Goal: Information Seeking & Learning: Learn about a topic

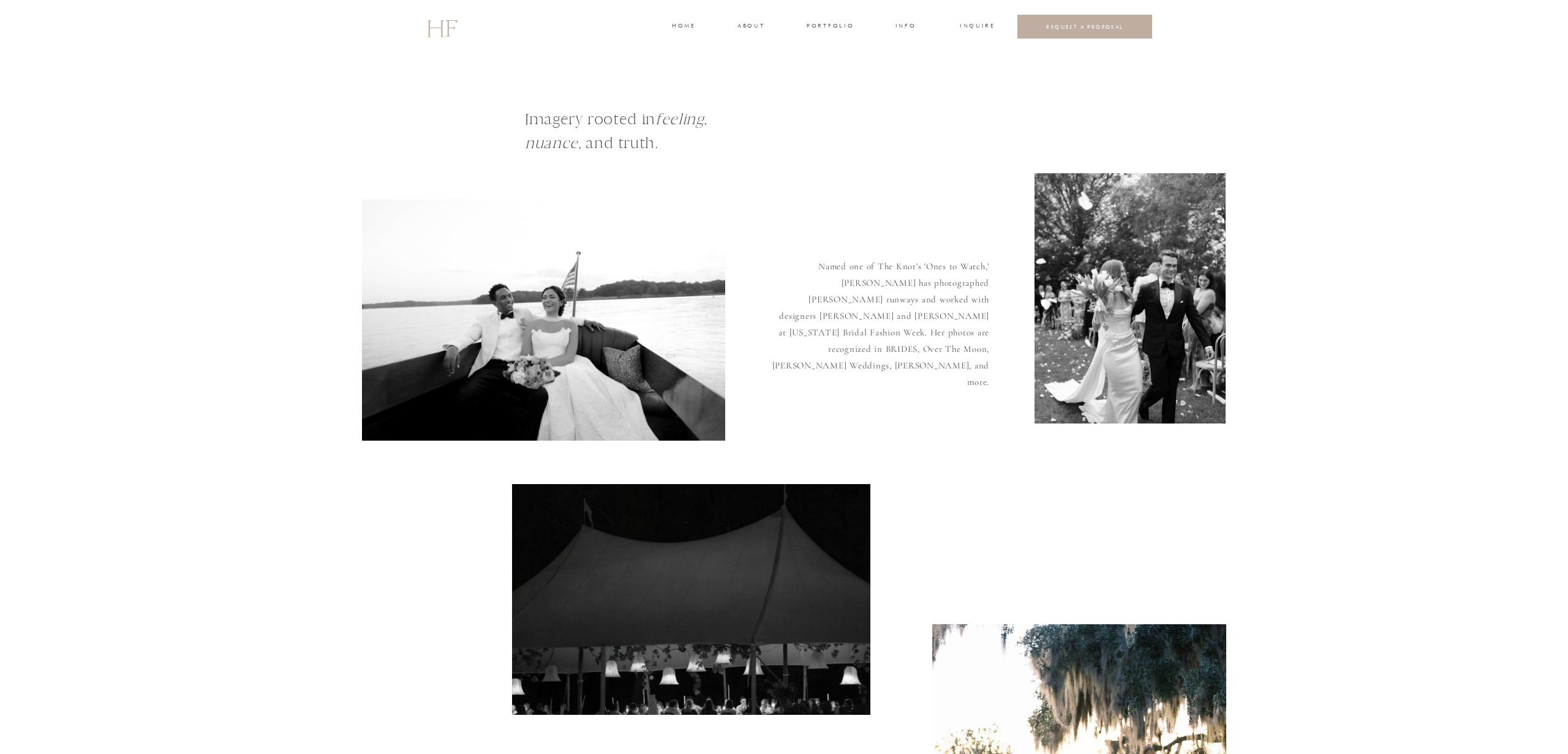
click at [743, 26] on h3 "about" at bounding box center [750, 27] width 26 height 11
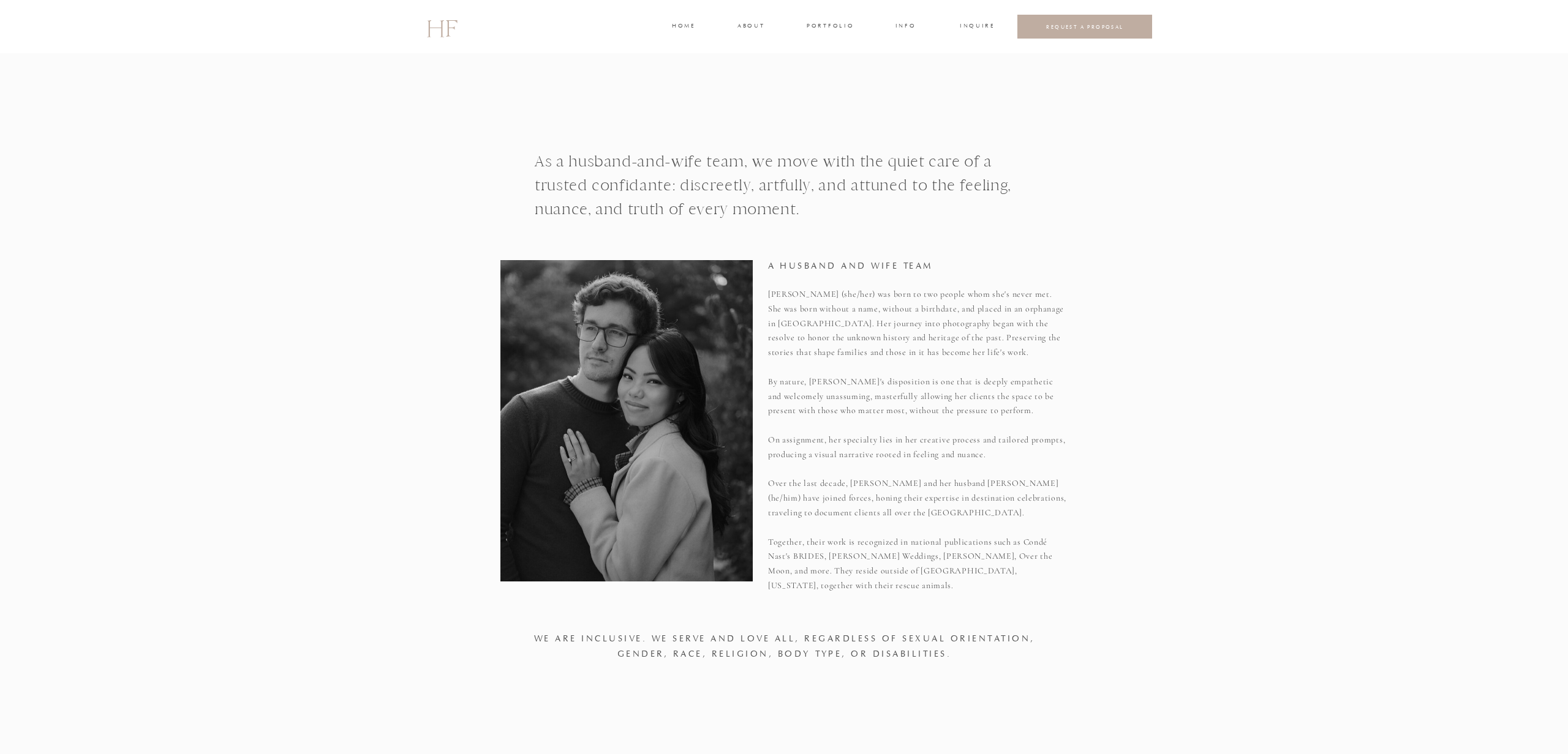
scroll to position [426, 0]
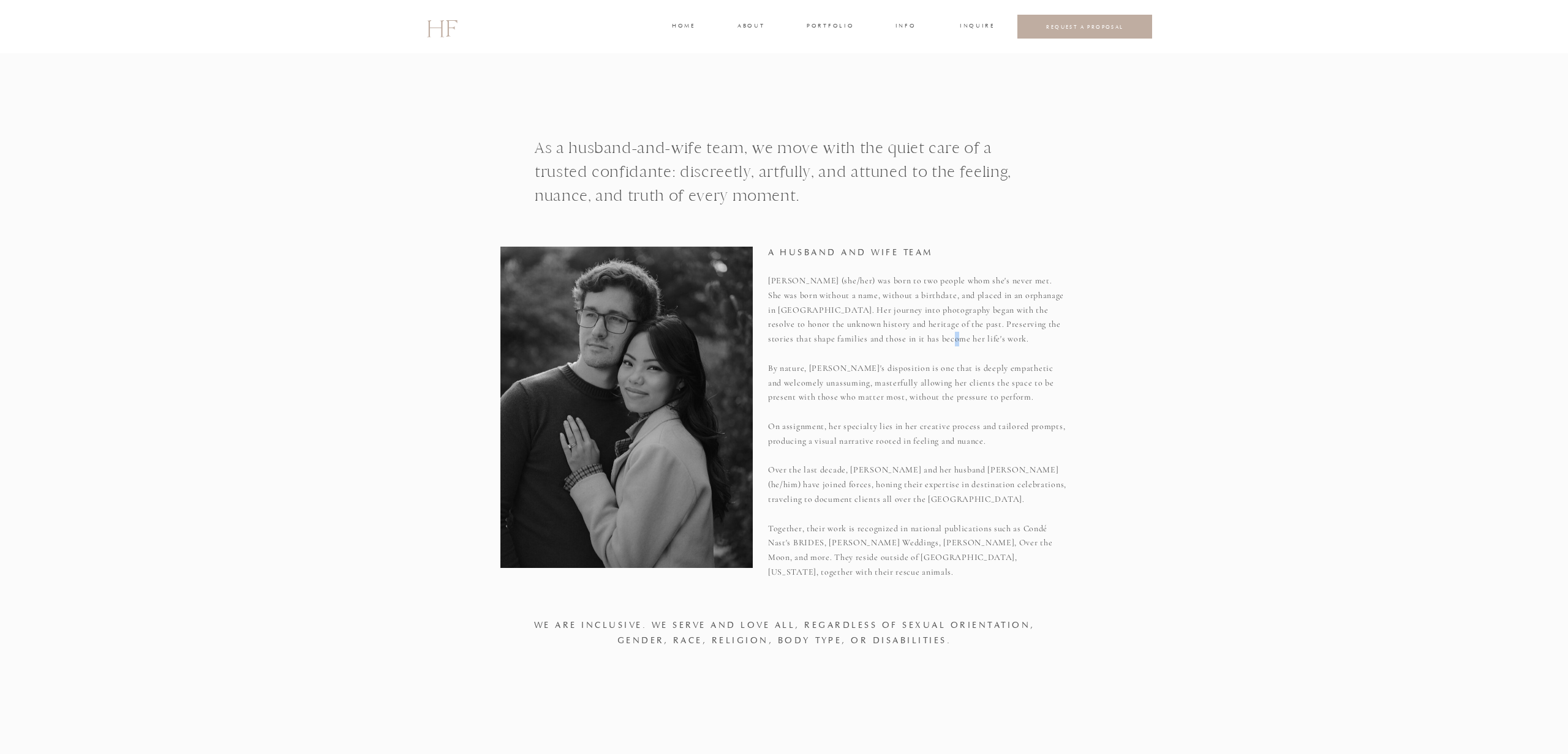
drag, startPoint x: 889, startPoint y: 337, endPoint x: 853, endPoint y: 337, distance: 36.0
click at [874, 337] on p "[PERSON_NAME] (she/her) was born to two people whom she's never met. She was bo…" at bounding box center [918, 425] width 300 height 302
click at [788, 337] on p "[PERSON_NAME] (she/her) was born to two people whom she's never met. She was bo…" at bounding box center [918, 425] width 300 height 302
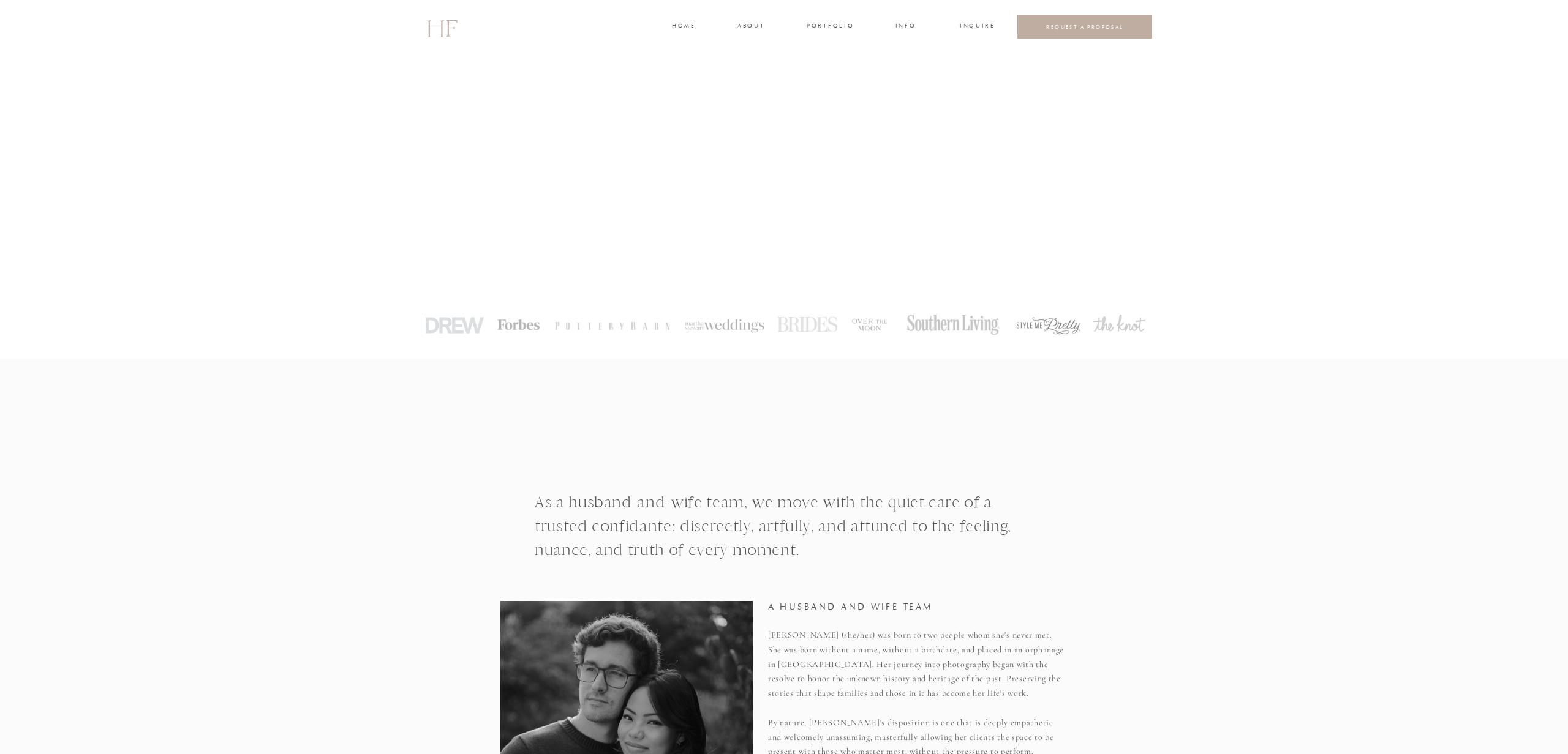
scroll to position [0, 0]
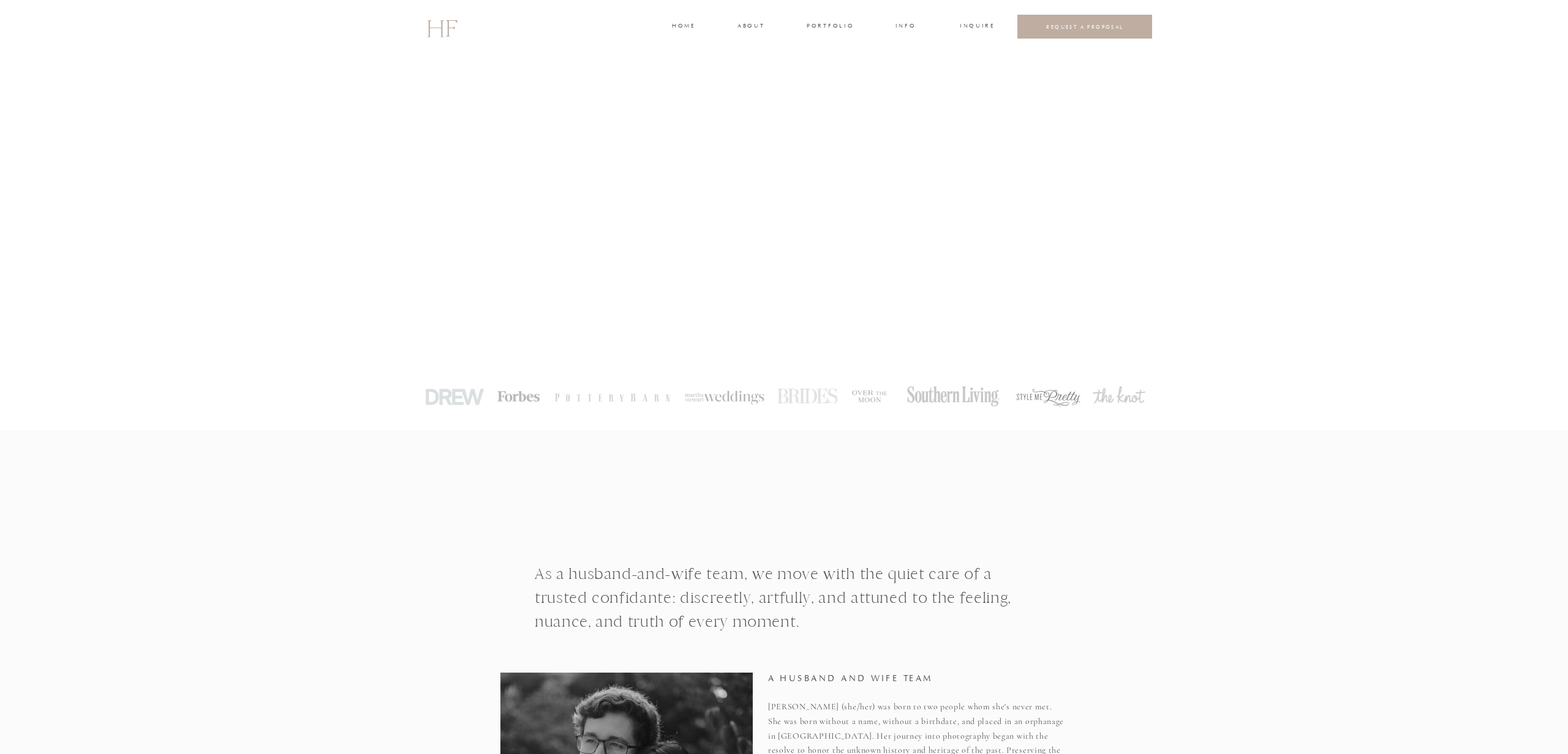
click at [758, 26] on h3 "about" at bounding box center [750, 27] width 26 height 11
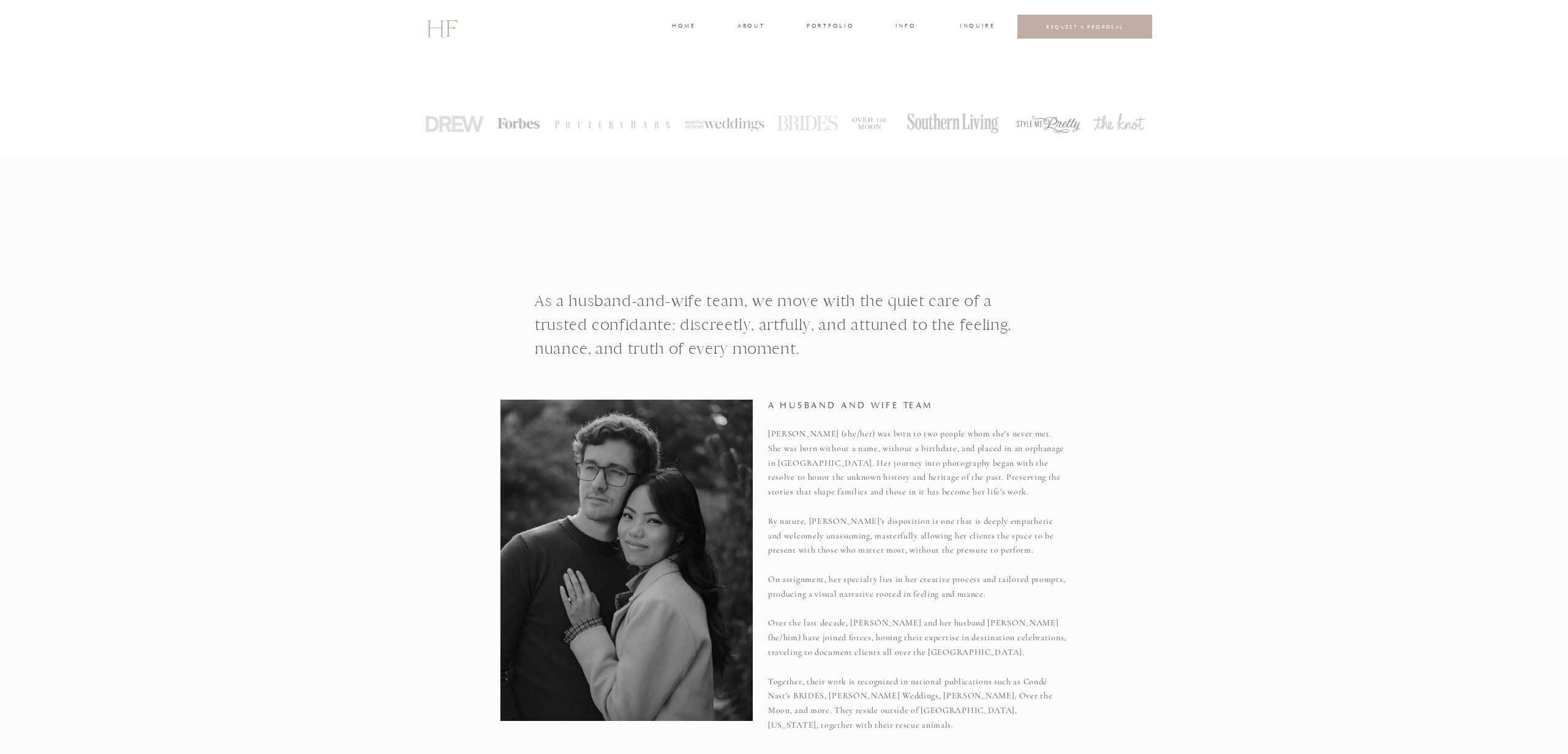
scroll to position [499, 0]
